Goal: Unclear

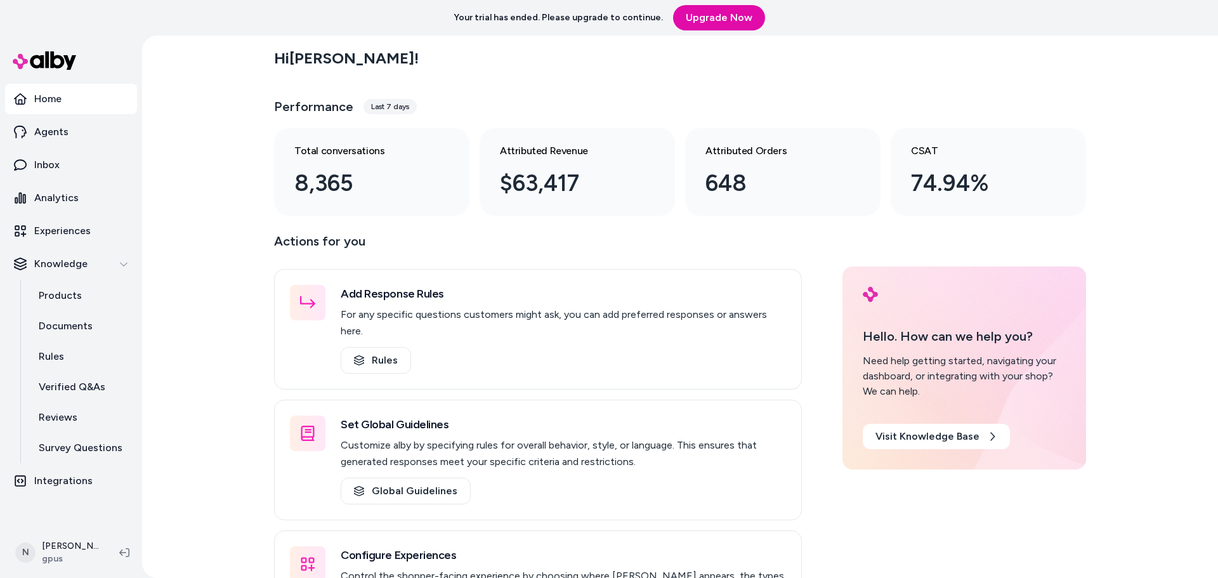
scroll to position [63, 0]
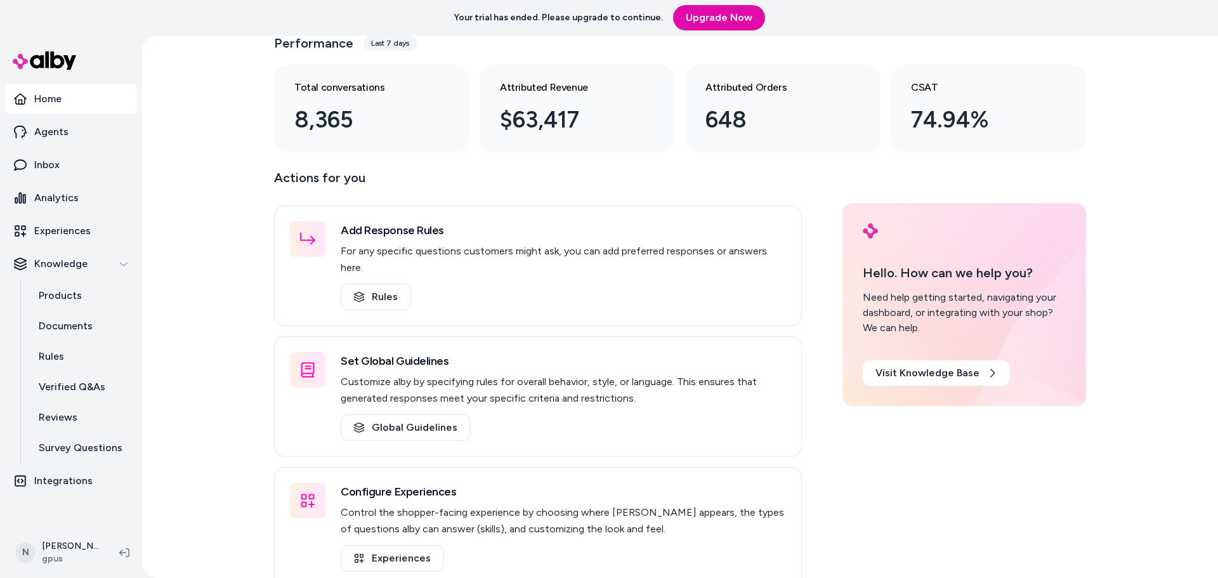
click at [203, 49] on div "Hi [PERSON_NAME] ! Performance Last 7 days Total conversations 8,365 Attributed…" at bounding box center [680, 307] width 1076 height 543
click at [204, 314] on div "Hi [PERSON_NAME] ! Performance Last 7 days Total conversations 8,365 Attributed…" at bounding box center [680, 307] width 1076 height 543
click at [183, 265] on div "Hi [PERSON_NAME] ! Performance Last 7 days Total conversations 8,365 Attributed…" at bounding box center [680, 307] width 1076 height 543
click at [225, 188] on div "Hi [PERSON_NAME] ! Performance Last 7 days Total conversations 8,365 Attributed…" at bounding box center [680, 307] width 1076 height 543
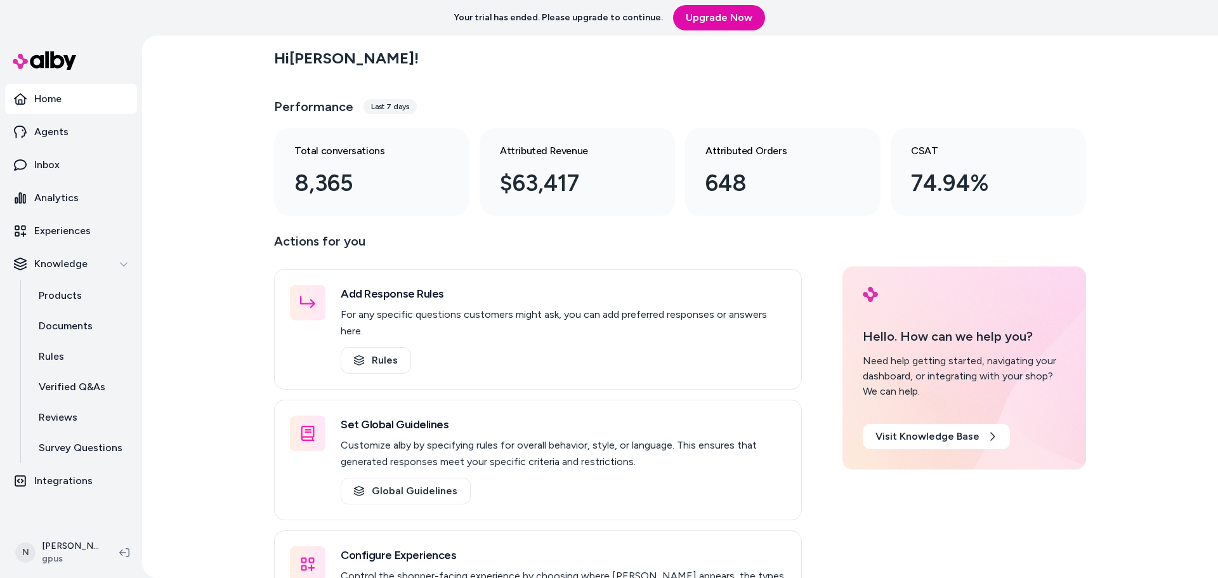
click at [169, 347] on div "Hi [PERSON_NAME] ! Performance Last 7 days Total conversations 8,365 Attributed…" at bounding box center [680, 307] width 1076 height 543
click at [223, 267] on div "Hi [PERSON_NAME] ! Performance Last 7 days Total conversations 8,365 Attributed…" at bounding box center [680, 307] width 1076 height 543
click at [196, 247] on div "Hi [PERSON_NAME] ! Performance Last 7 days Total conversations 8,365 Attributed…" at bounding box center [680, 307] width 1076 height 543
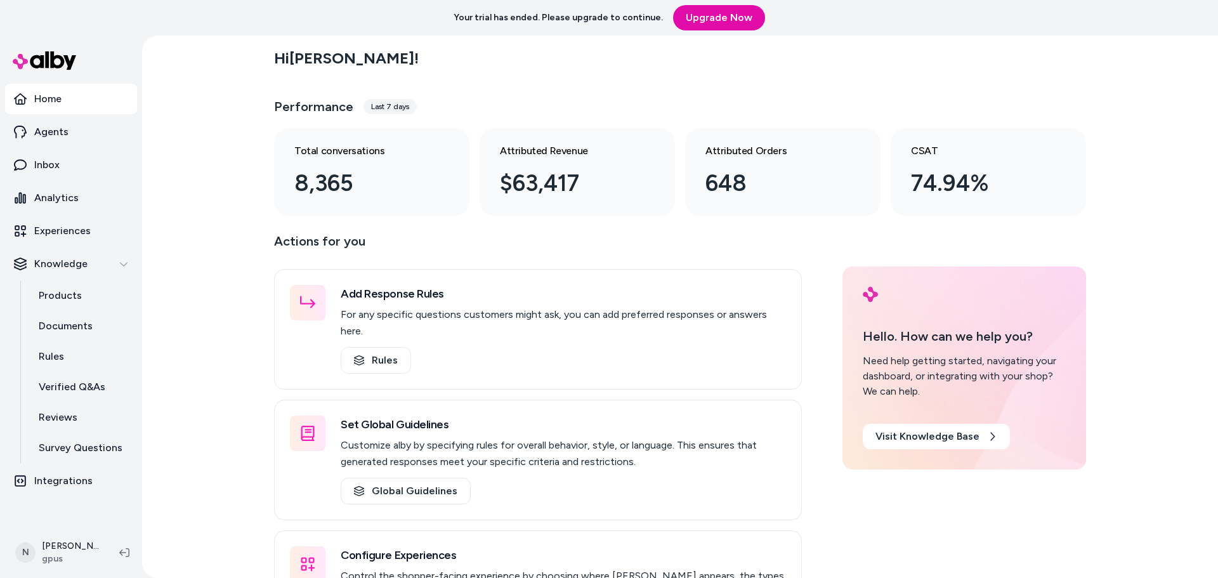
click at [196, 247] on div "Hi [PERSON_NAME] ! Performance Last 7 days Total conversations 8,365 Attributed…" at bounding box center [680, 307] width 1076 height 543
click at [208, 232] on div "Hi [PERSON_NAME] ! Performance Last 7 days Total conversations 8,365 Attributed…" at bounding box center [680, 307] width 1076 height 543
